Goal: Book appointment/travel/reservation

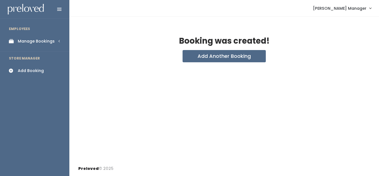
click at [19, 70] on div "Add Booking" at bounding box center [31, 71] width 26 height 6
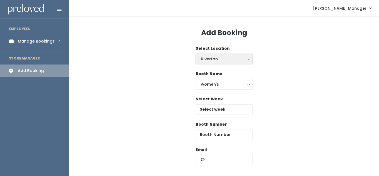
click at [222, 63] on button "Riverton" at bounding box center [224, 59] width 57 height 11
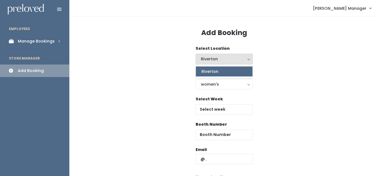
click at [216, 72] on span "Riverton" at bounding box center [210, 71] width 17 height 6
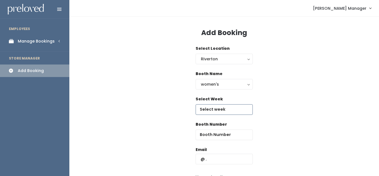
click at [215, 112] on input "text" at bounding box center [224, 109] width 57 height 11
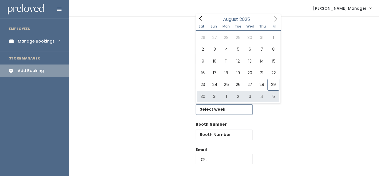
type input "[DATE] to [DATE]"
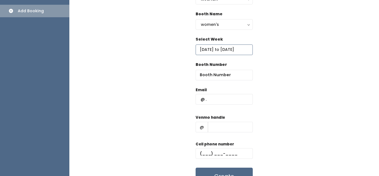
scroll to position [62, 0]
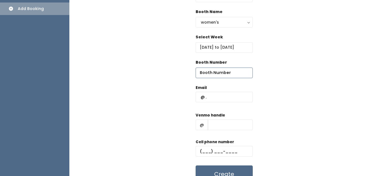
click at [229, 75] on input "number" at bounding box center [224, 72] width 57 height 11
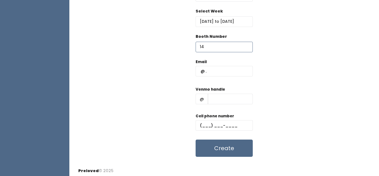
scroll to position [88, 0]
type input "14"
click at [214, 71] on input "text" at bounding box center [224, 71] width 57 height 11
click at [215, 74] on input "ti" at bounding box center [224, 71] width 57 height 11
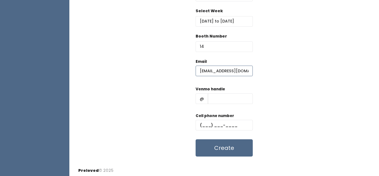
type input "[EMAIL_ADDRESS][DOMAIN_NAME]"
click at [212, 99] on input "text" at bounding box center [230, 98] width 45 height 11
type input "111"
click at [205, 125] on input "text" at bounding box center [224, 125] width 57 height 11
type input "(111) ___-____"
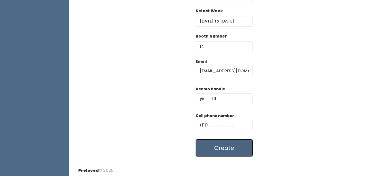
click at [222, 149] on button "Create" at bounding box center [224, 147] width 57 height 17
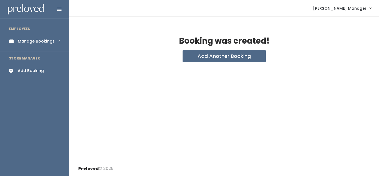
click at [36, 44] on div "Manage Bookings" at bounding box center [36, 41] width 37 height 6
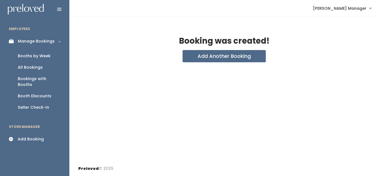
click at [32, 56] on div "Booths by Week" at bounding box center [34, 56] width 33 height 6
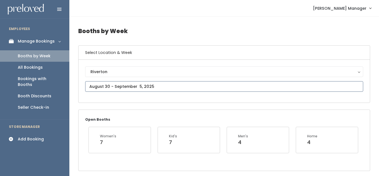
click at [150, 88] on input "text" at bounding box center [224, 86] width 278 height 11
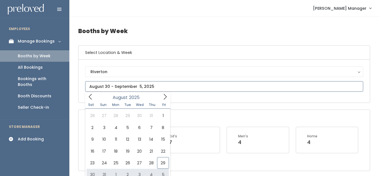
type input "August 30 to September 5"
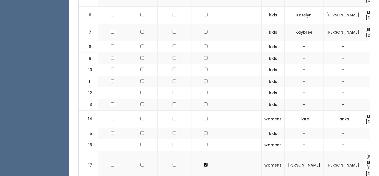
scroll to position [315, 0]
